Goal: Find specific page/section: Find specific page/section

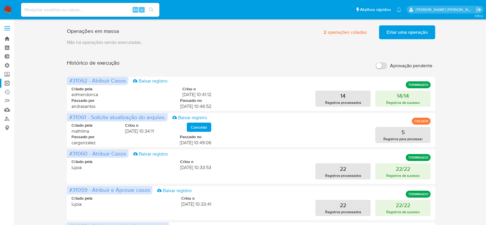
click at [9, 41] on link "Bandeja" at bounding box center [34, 38] width 69 height 9
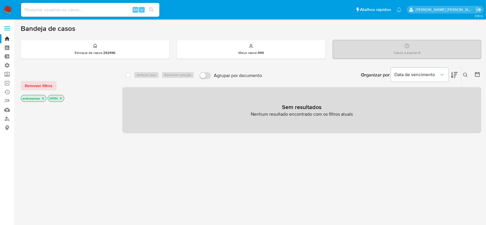
click at [44, 97] on icon "close-filter" at bounding box center [42, 98] width 3 height 3
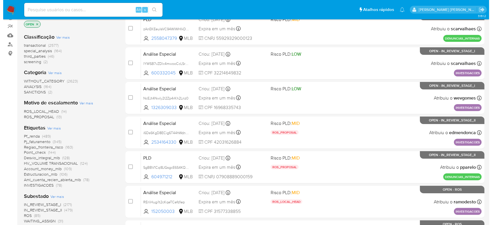
scroll to position [115, 0]
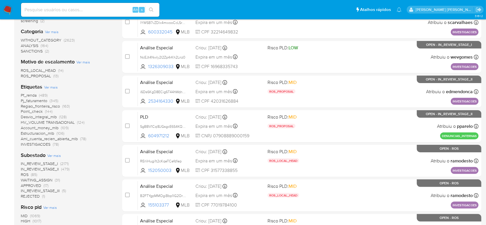
click at [55, 157] on span "Ver mais" at bounding box center [54, 155] width 14 height 5
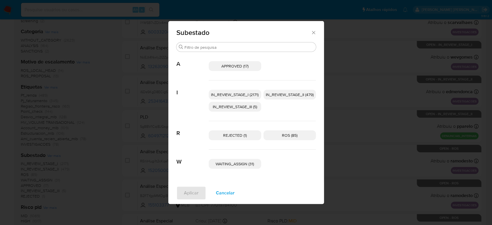
click at [227, 93] on span "IN_REVIEW_STAGE_I (2171)" at bounding box center [235, 95] width 48 height 6
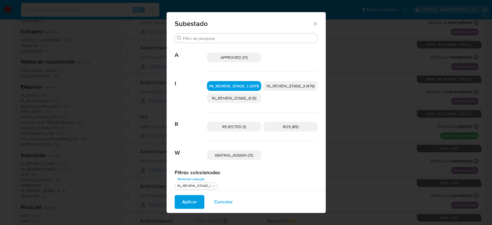
click at [287, 85] on span "IN_REVIEW_STAGE_II (479)" at bounding box center [291, 86] width 48 height 6
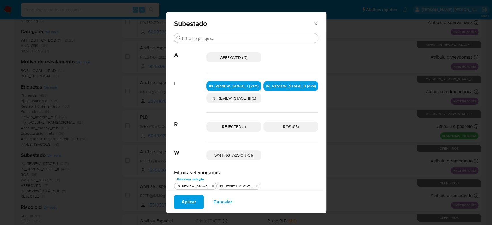
click at [190, 201] on span "Aplicar" at bounding box center [189, 202] width 15 height 13
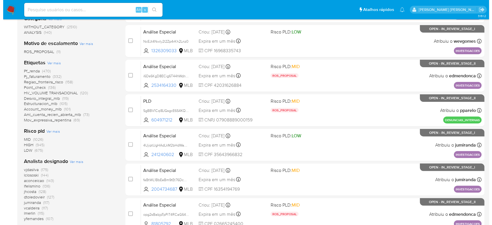
scroll to position [154, 0]
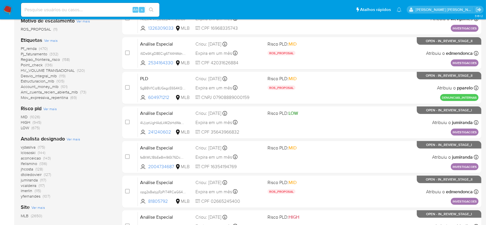
click at [74, 138] on span "Ver mais" at bounding box center [74, 138] width 14 height 5
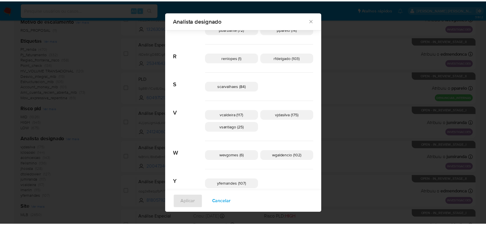
scroll to position [336, 0]
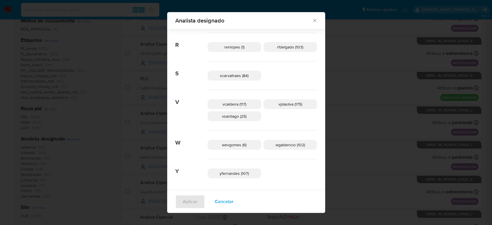
click at [312, 22] on icon "Fechar" at bounding box center [315, 21] width 6 height 6
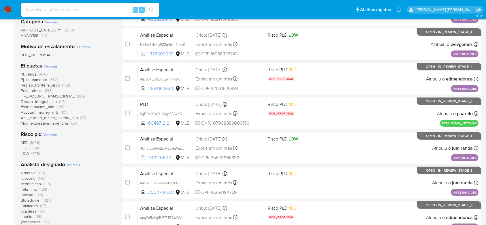
scroll to position [0, 0]
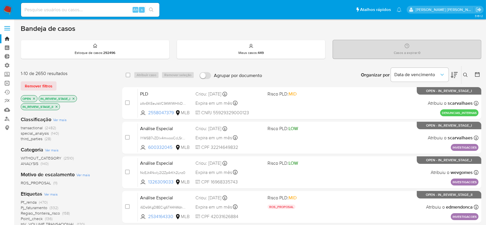
click at [7, 83] on link "Operações em massa" at bounding box center [34, 83] width 69 height 9
